Goal: Task Accomplishment & Management: Use online tool/utility

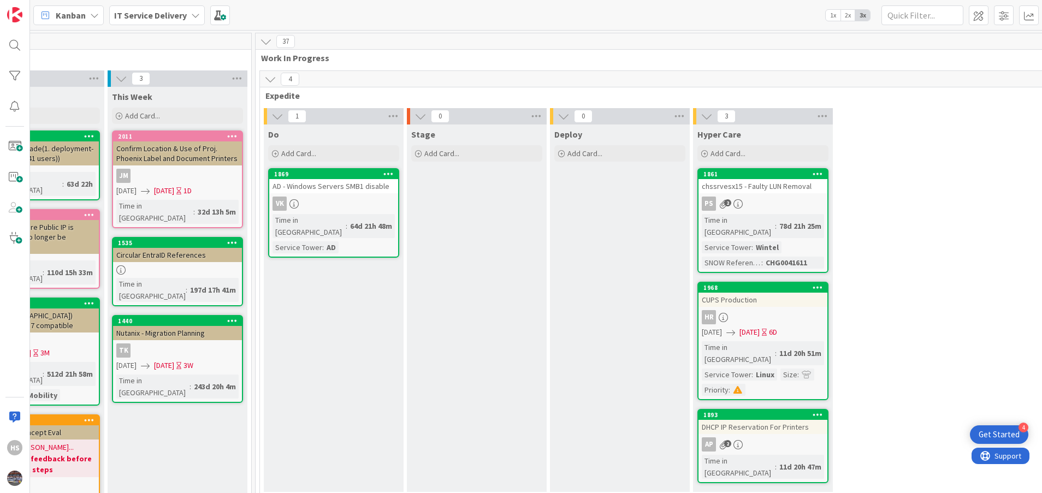
scroll to position [1961, 503]
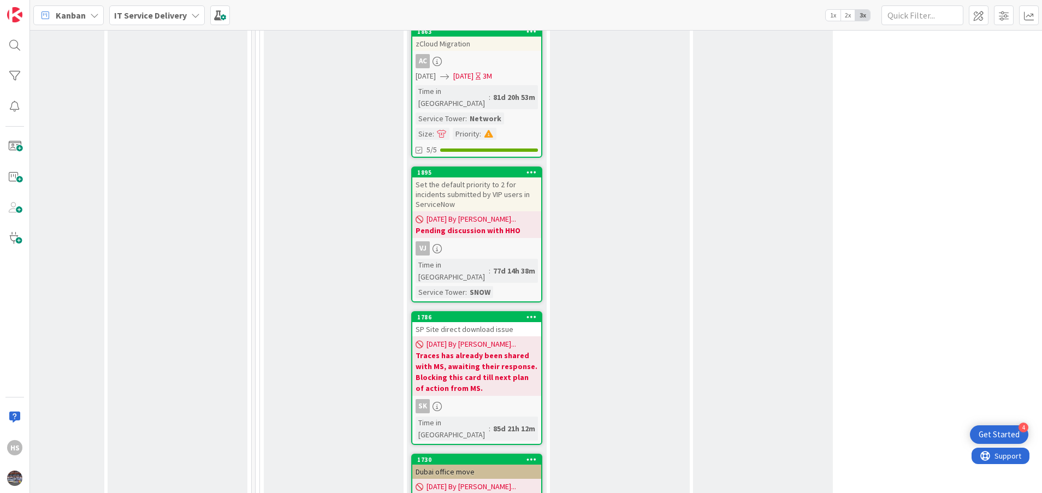
click at [474, 479] on div "[DATE] By [PERSON_NAME]... Blocked till Mid August" at bounding box center [476, 492] width 129 height 27
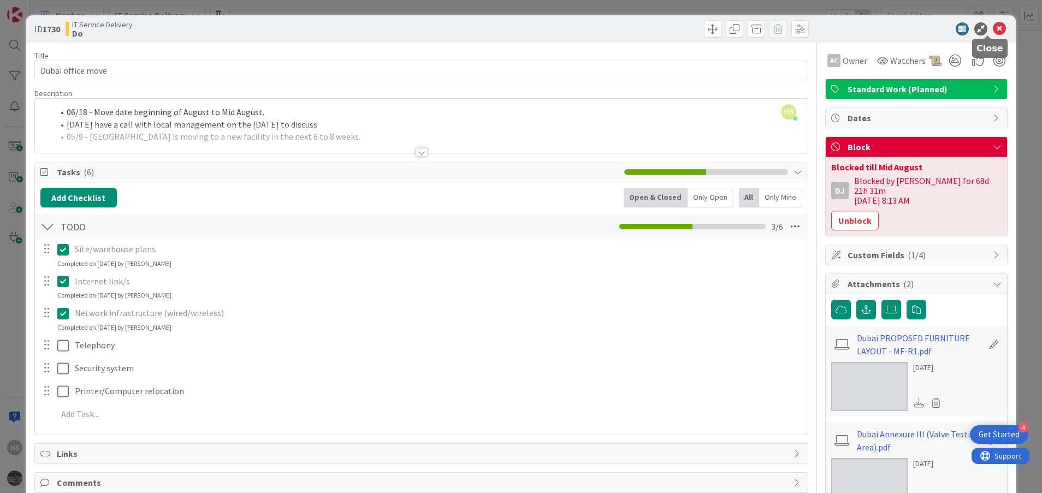
click at [993, 26] on icon at bounding box center [999, 28] width 13 height 13
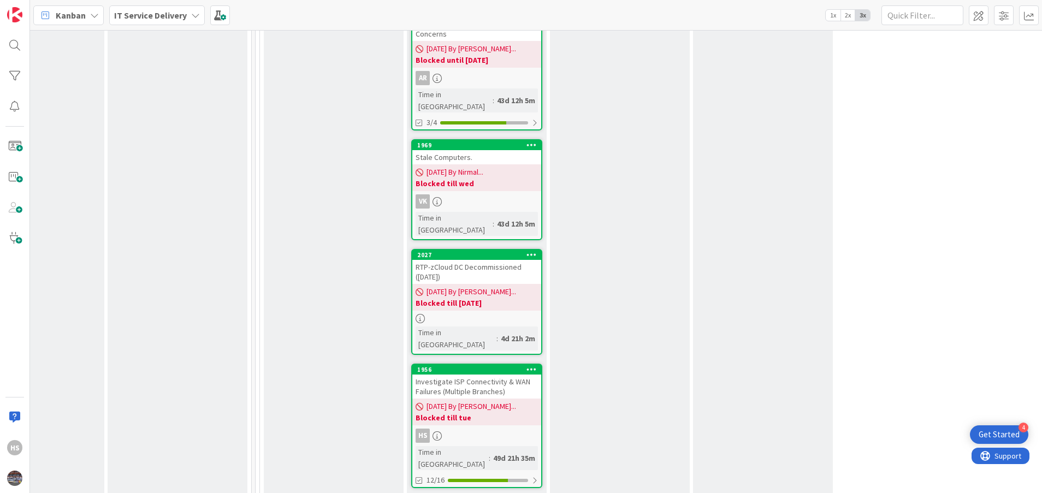
scroll to position [1136, 503]
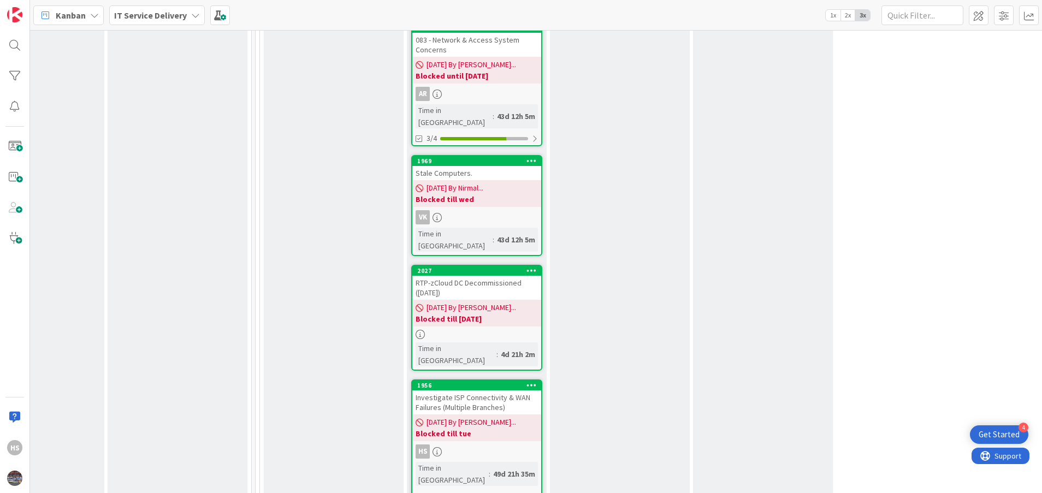
click at [494, 428] on b "Blocked till tue" at bounding box center [477, 433] width 122 height 11
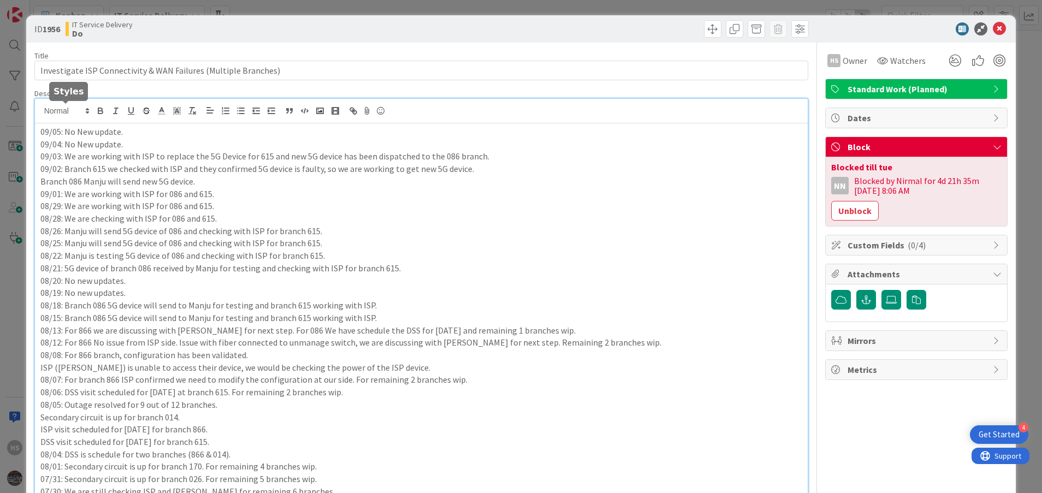
click at [40, 113] on div "HS [PERSON_NAME] just joined 09/05: No New update. 09/04: No New update. 09/03:…" at bounding box center [422, 496] width 774 height 795
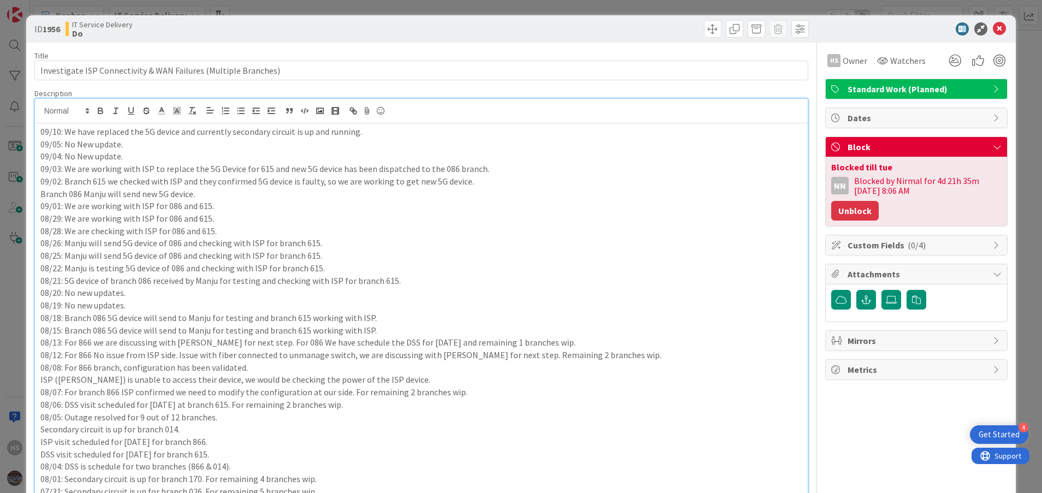
click at [836, 220] on button "Unblock" at bounding box center [855, 211] width 48 height 20
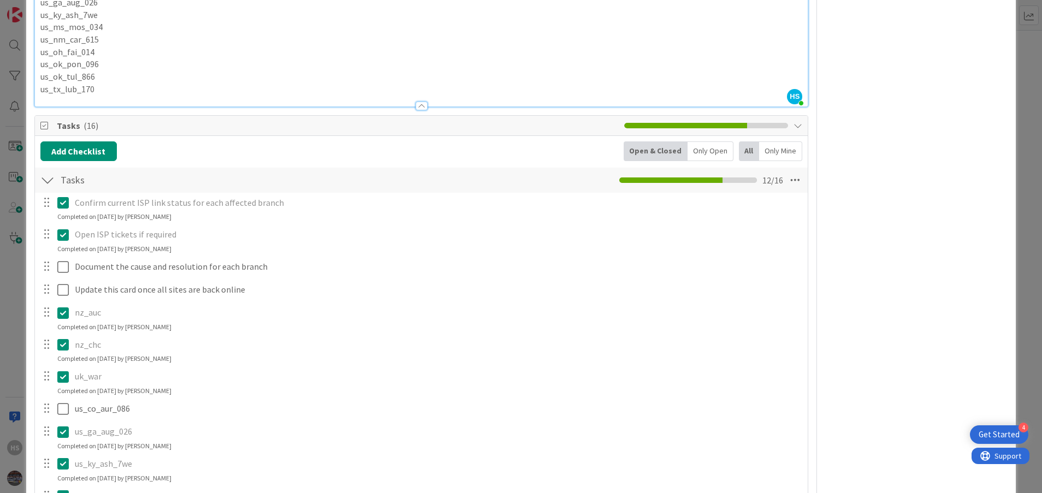
scroll to position [984, 0]
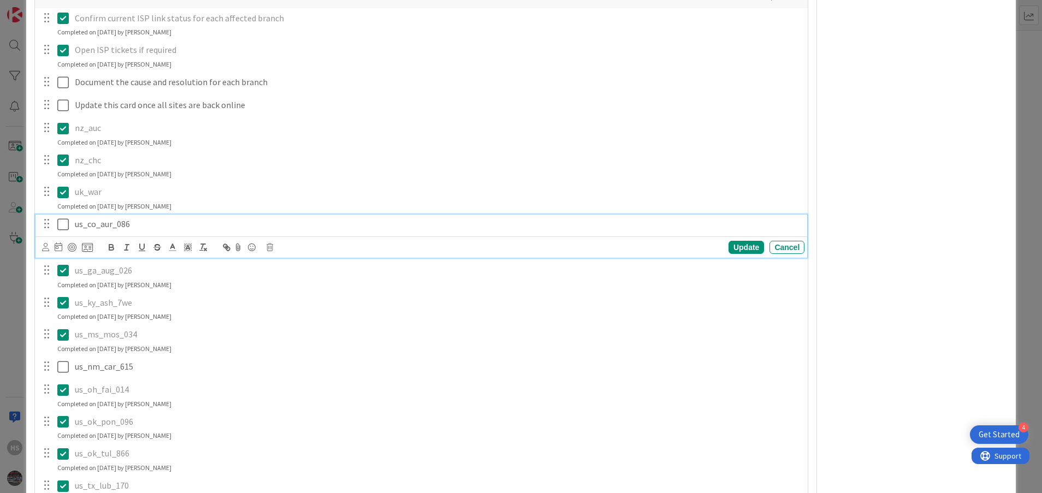
click at [60, 225] on icon at bounding box center [62, 224] width 11 height 13
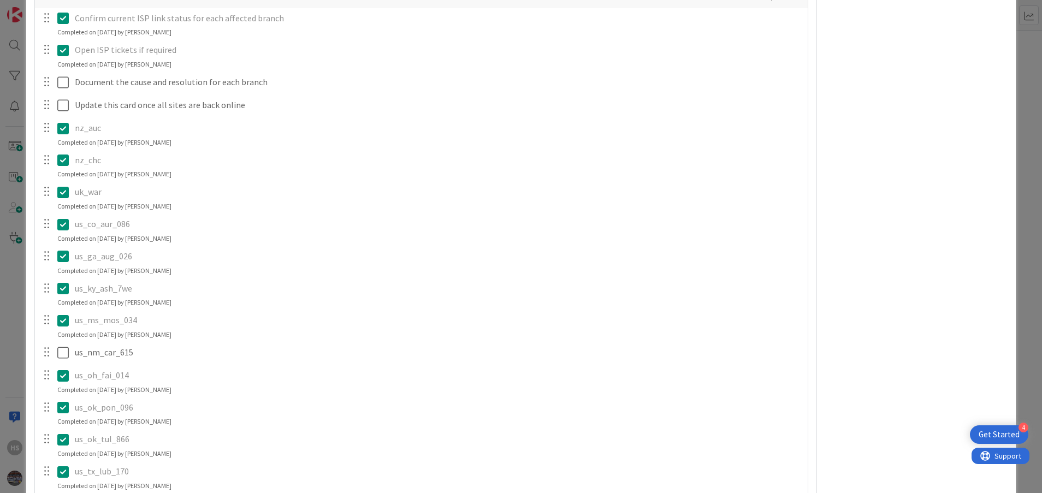
type textarea "x"
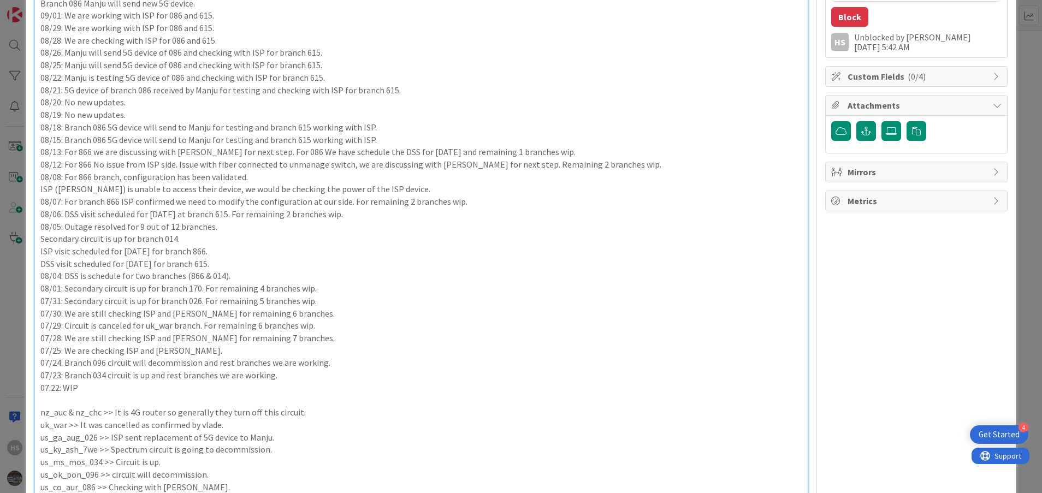
scroll to position [0, 0]
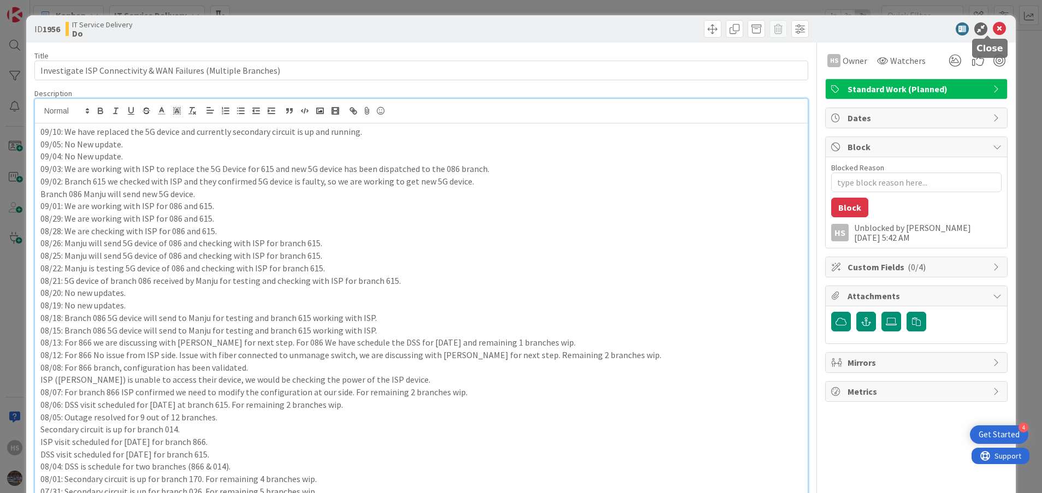
click at [993, 30] on icon at bounding box center [999, 28] width 13 height 13
